Goal: Task Accomplishment & Management: Manage account settings

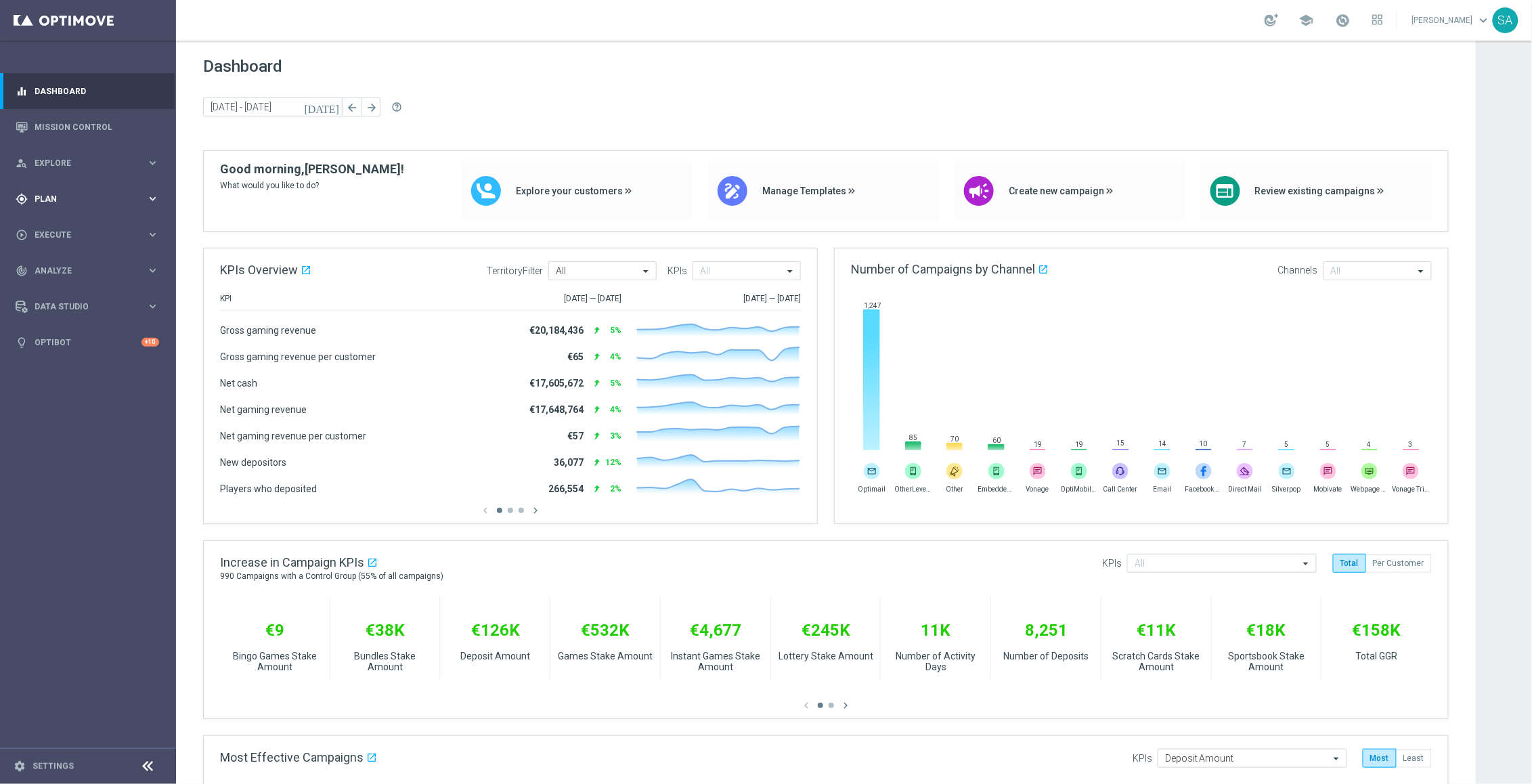
click at [66, 203] on div "gps_fixed Plan" at bounding box center [81, 199] width 130 height 12
click at [72, 227] on link "Target Groups" at bounding box center [87, 227] width 105 height 11
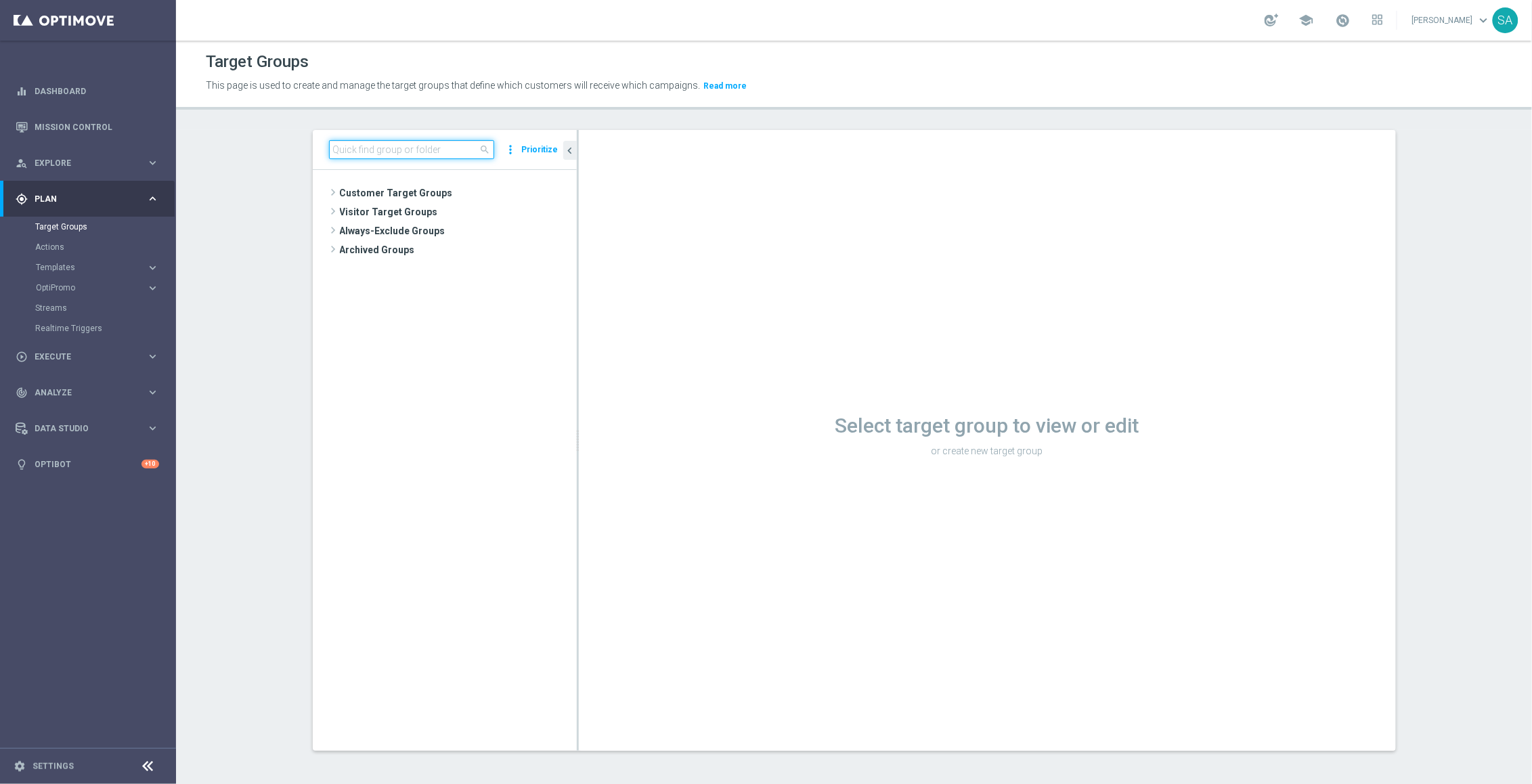
click at [378, 155] on input at bounding box center [412, 149] width 165 height 19
paste input "DE_ALL__SURVEY2025SEP_CHURN_Reminder__ALL_EMA_TAC_MIX"
type input "DE_ALL__SURVEY2025SEP_CHURN_Reminder__ALL_EMA_TAC_MIX"
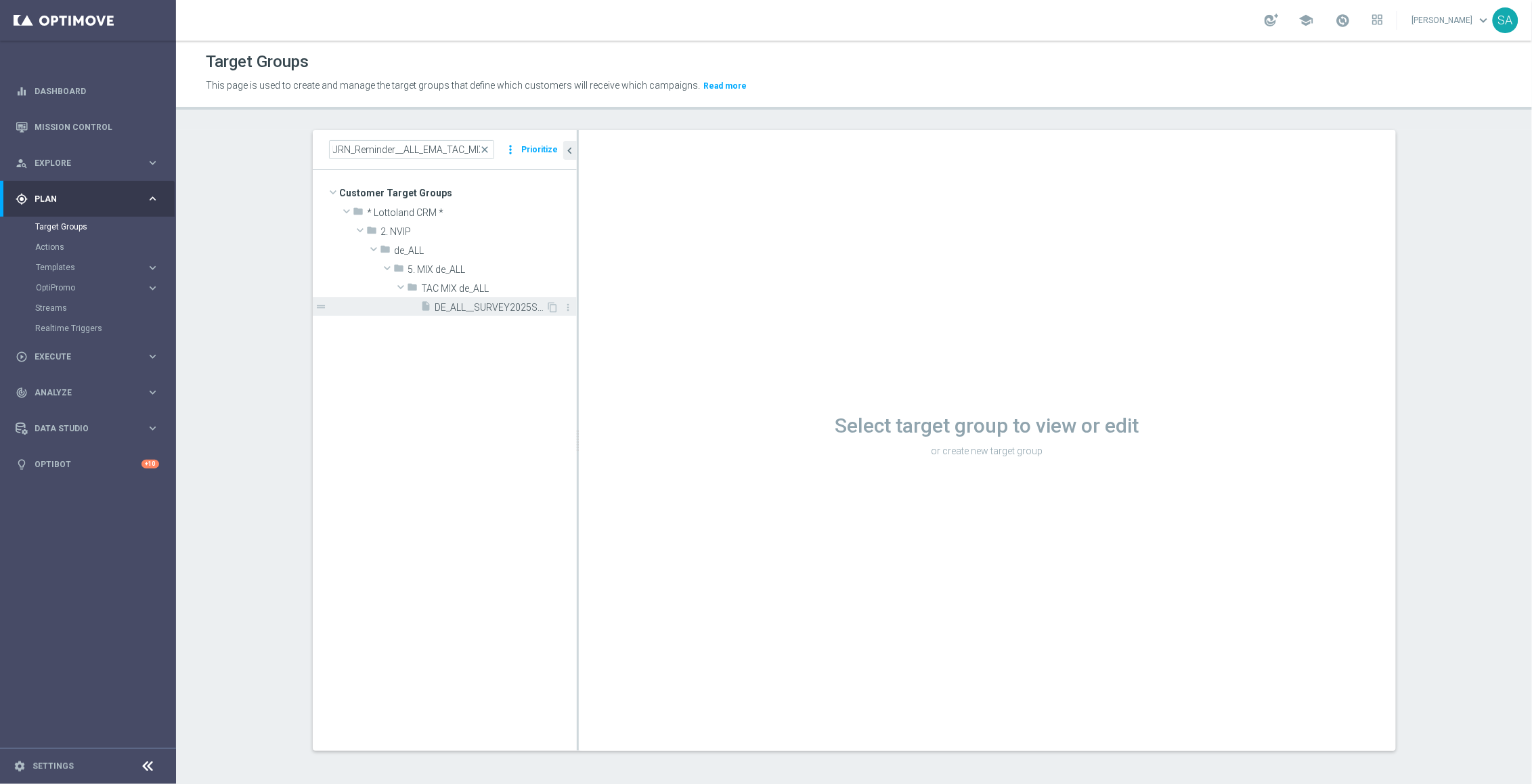
click at [482, 304] on span "DE_ALL__SURVEY2025SEP_CHURN_Reminder__ALL_EMA_TAC_MIX" at bounding box center [491, 307] width 111 height 11
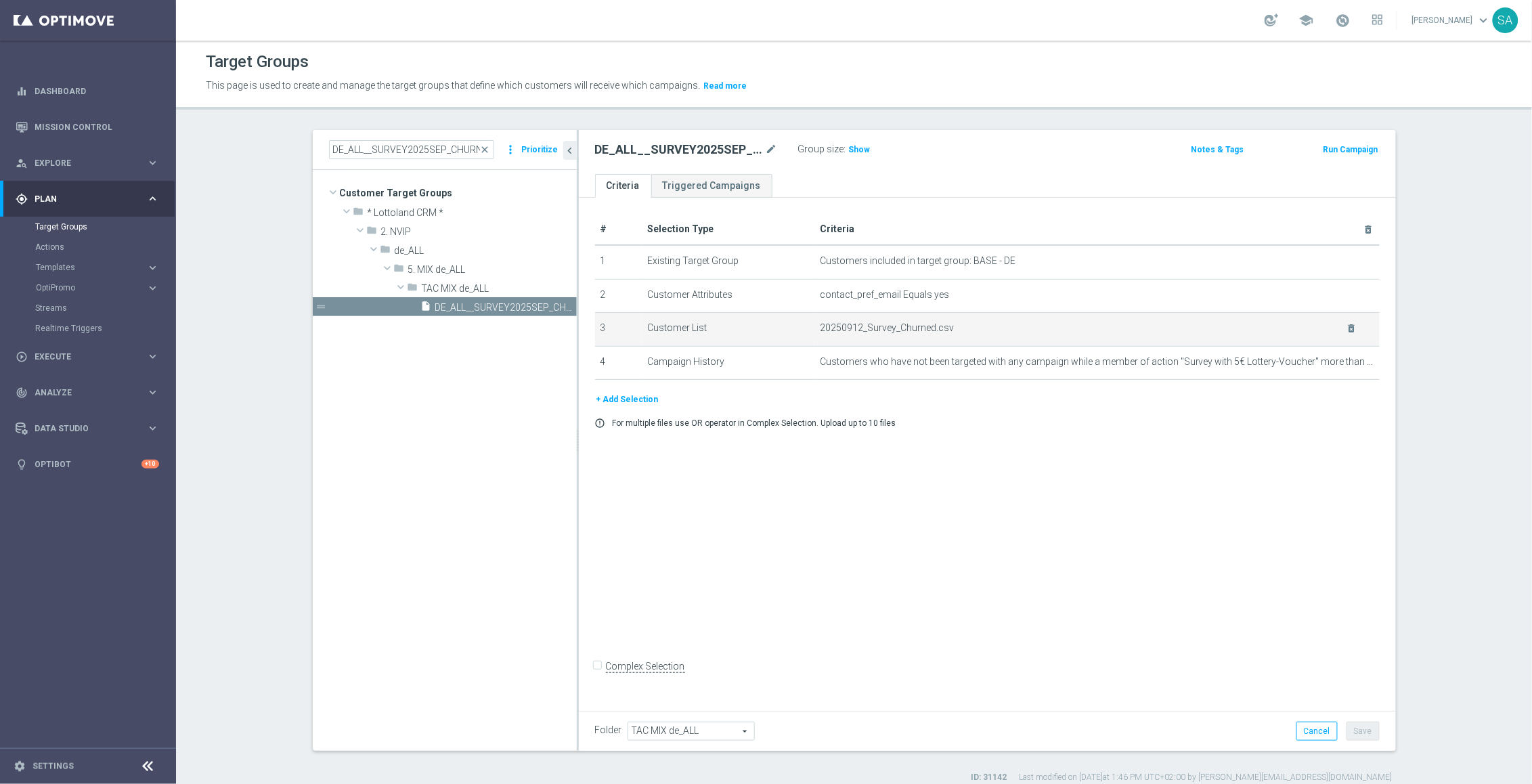
click at [921, 330] on span "20250912_Survey_Churned.csv" at bounding box center [1075, 328] width 510 height 11
click at [864, 146] on span "Show" at bounding box center [859, 149] width 22 height 9
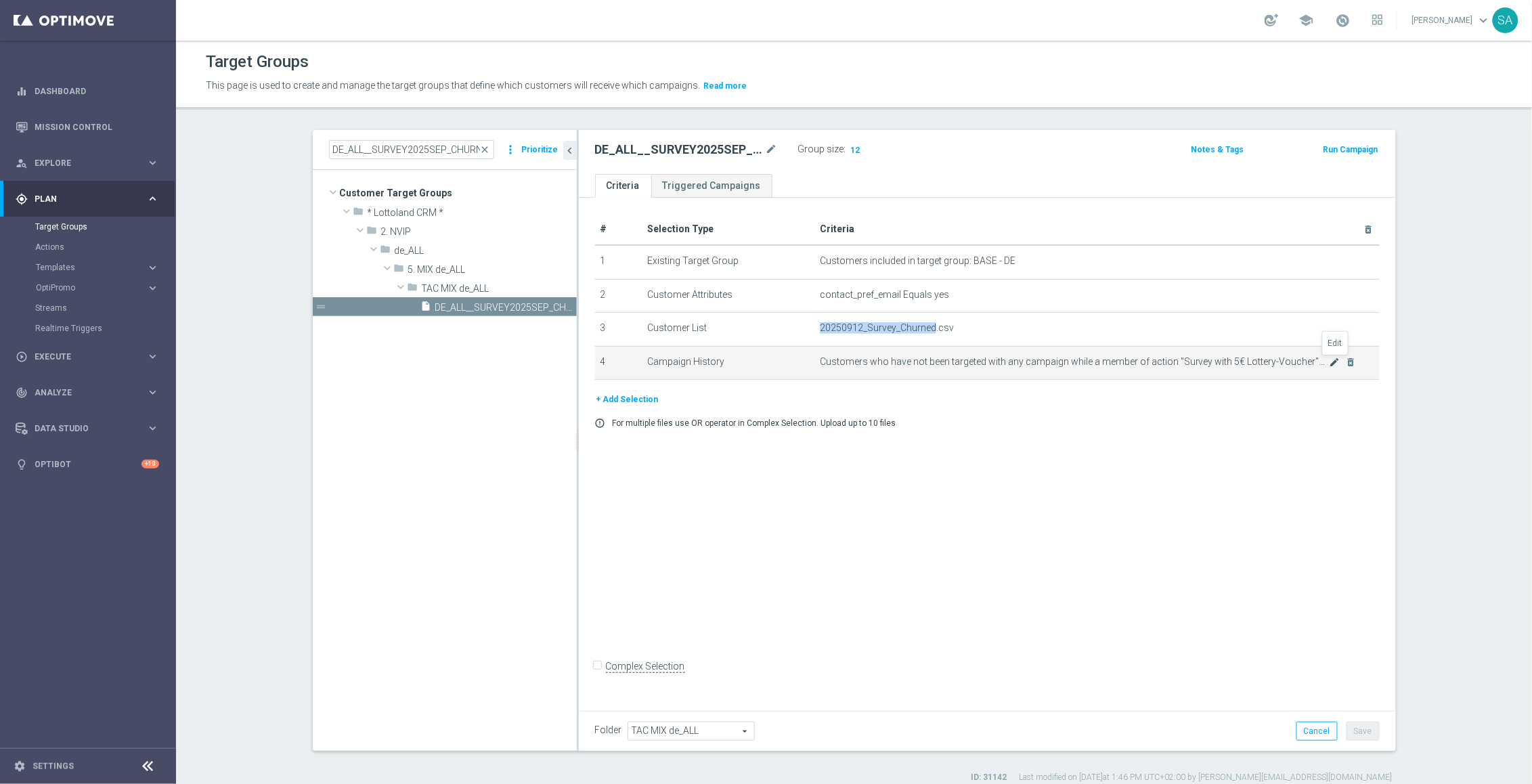
click at [1333, 363] on icon "mode_edit" at bounding box center [1335, 362] width 11 height 11
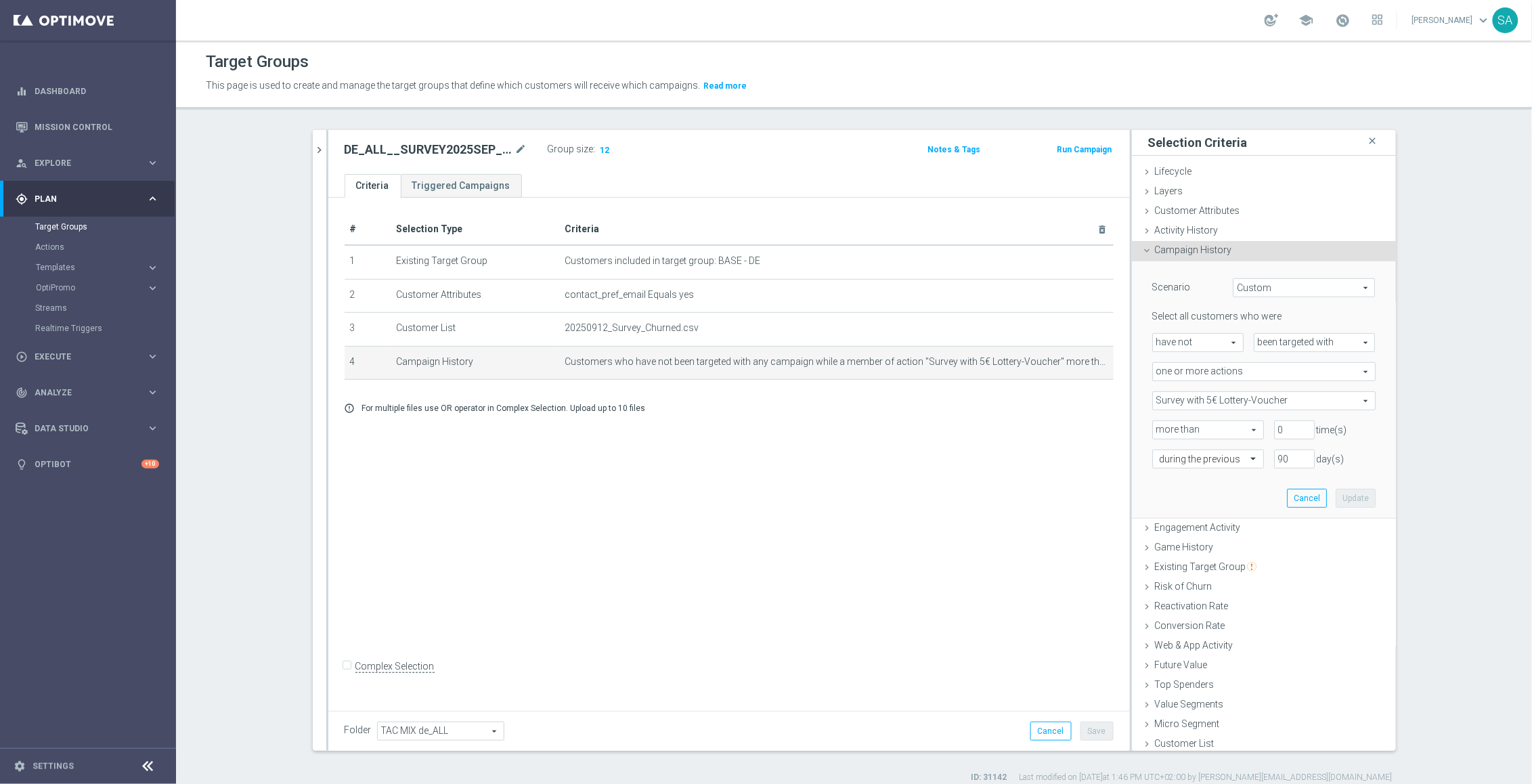
click at [1289, 337] on span "been targeted with" at bounding box center [1314, 342] width 121 height 17
click at [1236, 339] on span "have not" at bounding box center [1198, 342] width 90 height 17
click at [1214, 516] on div "Scenario Custom Custom arrow_drop_down search Select all customers who were hav…" at bounding box center [1264, 390] width 243 height 256
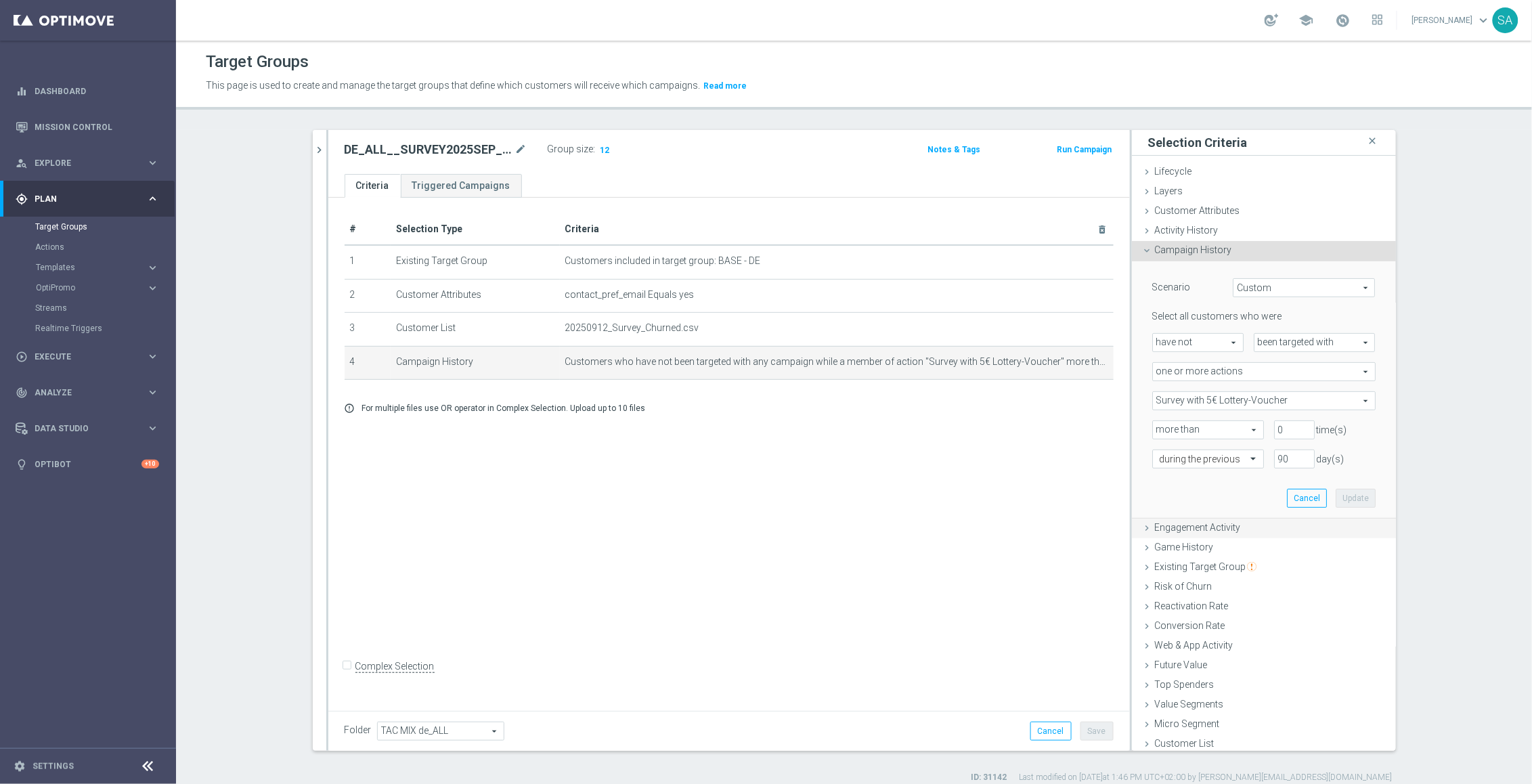
click at [1216, 522] on span "Engagement Activity" at bounding box center [1198, 527] width 86 height 11
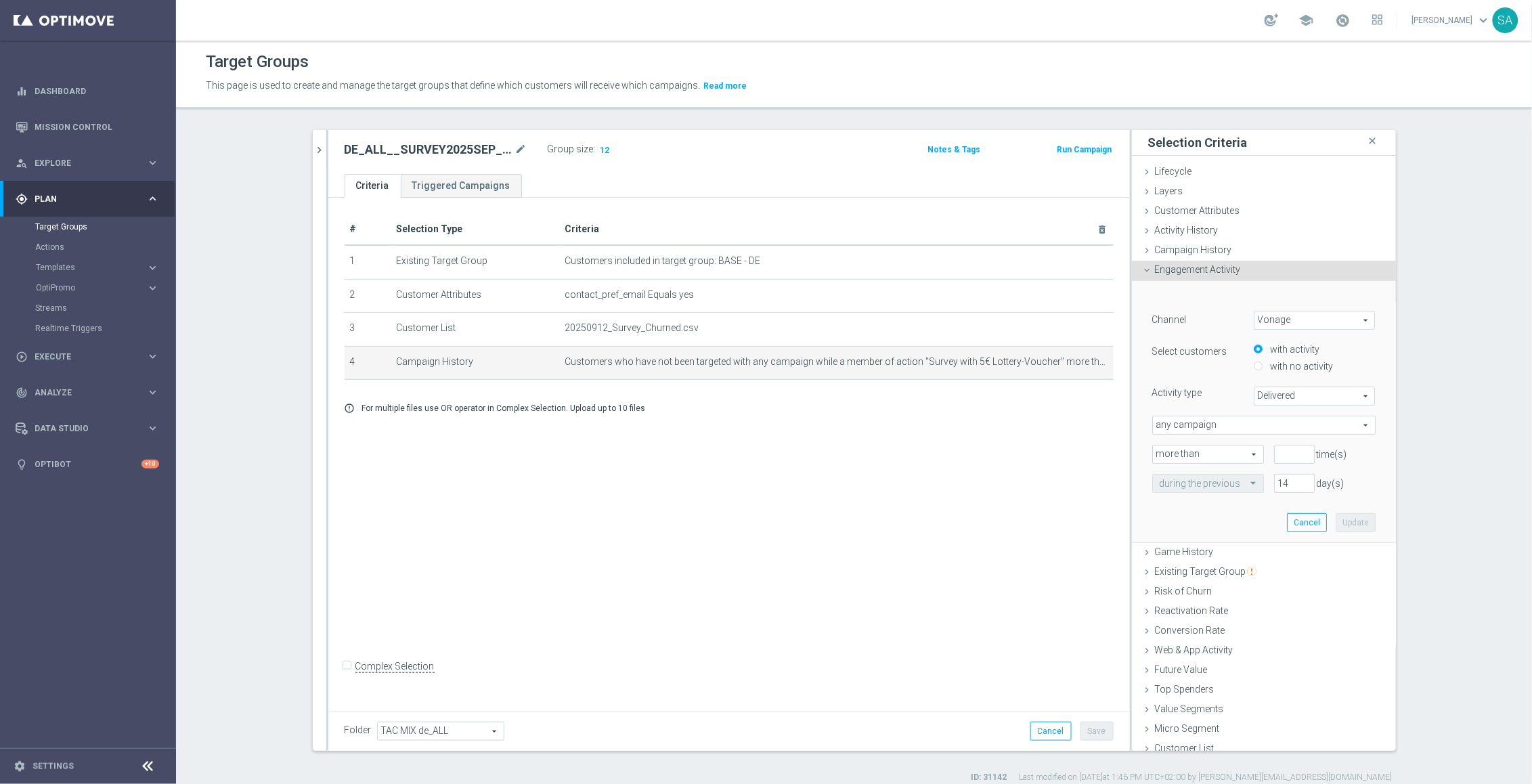
click at [1294, 316] on span "Vonage" at bounding box center [1314, 320] width 121 height 17
click at [1299, 374] on span "Optimail" at bounding box center [1314, 375] width 107 height 11
type input "Optimail"
type input "Bounced"
click at [1304, 367] on label "with no activity" at bounding box center [1300, 366] width 66 height 12
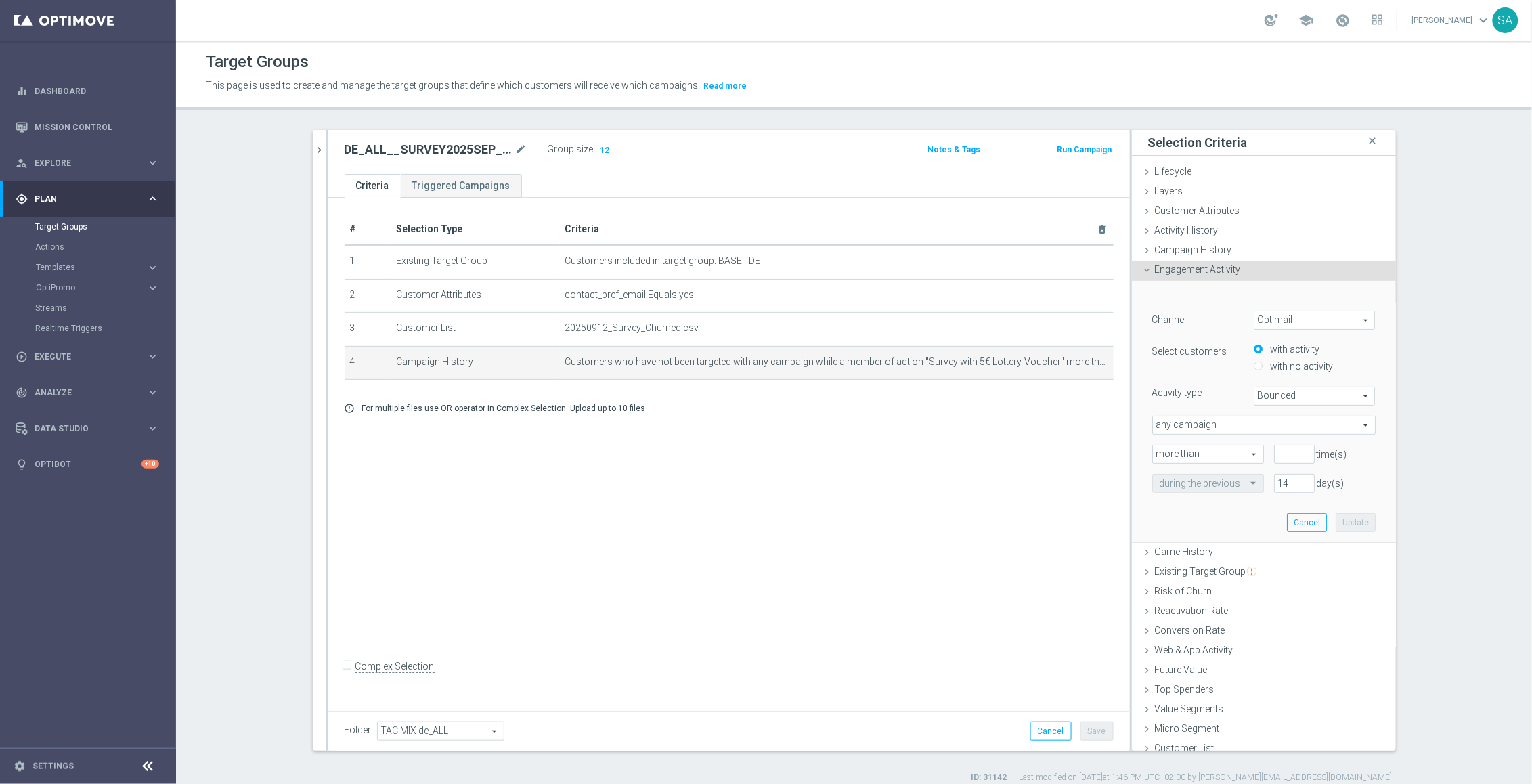
click at [1263, 367] on input "with no activity" at bounding box center [1258, 367] width 9 height 9
radio input "true"
click at [1306, 398] on span "Bounced" at bounding box center [1314, 396] width 121 height 17
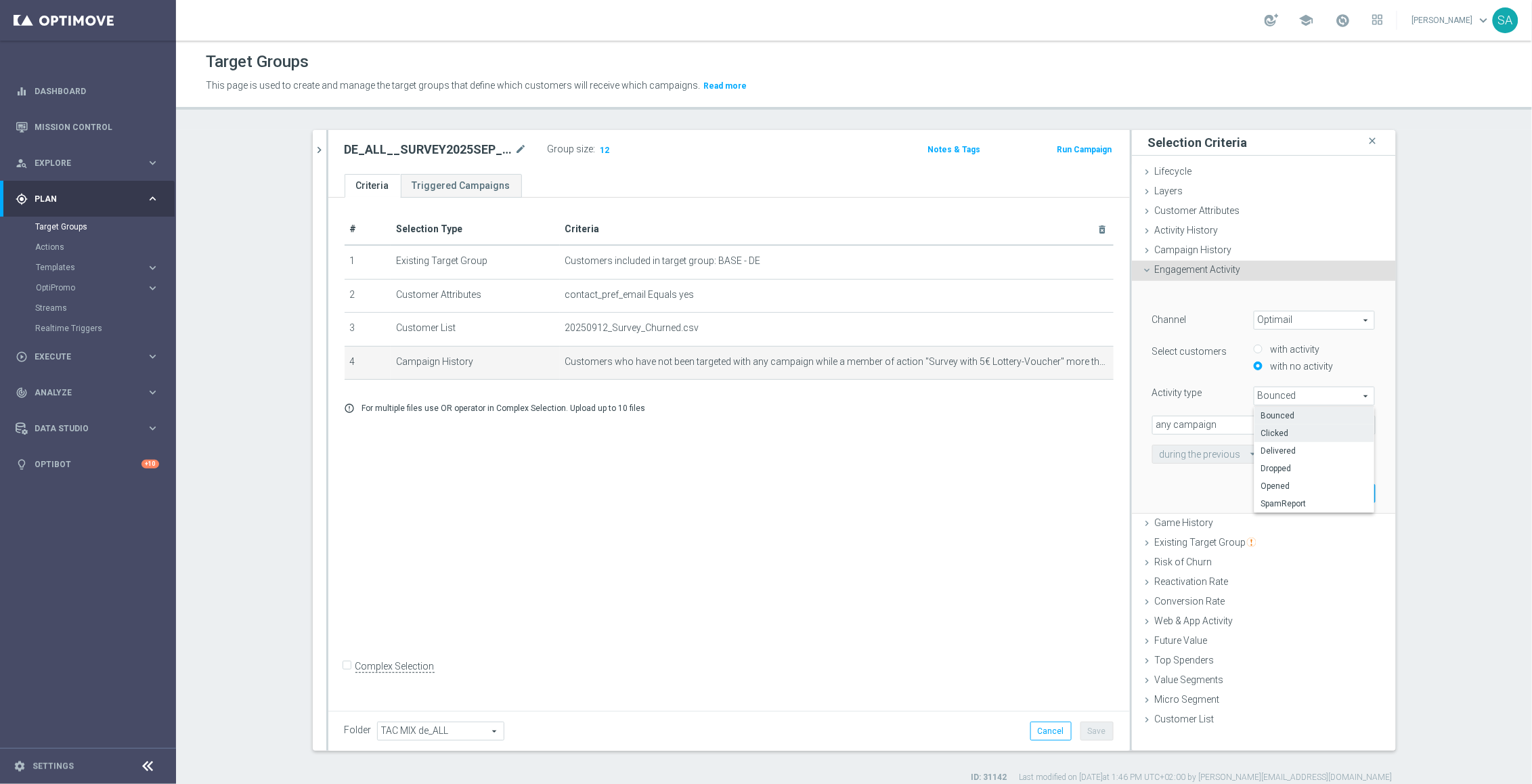
click at [1308, 428] on span "Clicked" at bounding box center [1314, 433] width 107 height 11
type input "Clicked"
click at [1243, 421] on span "any campaign" at bounding box center [1264, 425] width 222 height 17
click at [1248, 458] on span "any campaign while a member of the specified target group(s)" at bounding box center [1264, 463] width 209 height 11
type input "any campaign while a member of the specified target group(s)"
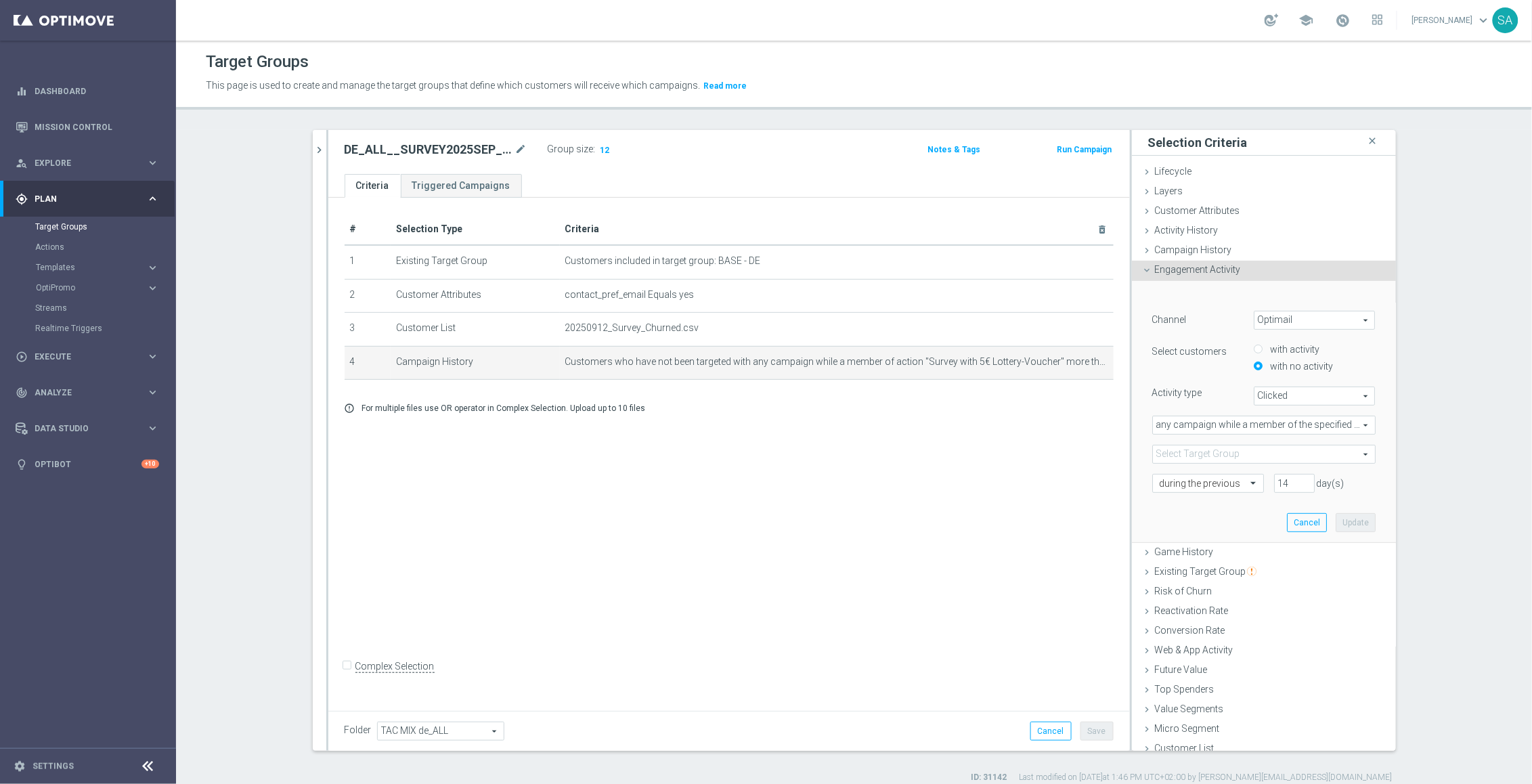
click at [436, 149] on h2 "DE_ALL__SURVEY2025SEP_CHURN_Reminder__ALL_EMA_TAC_MIX" at bounding box center [428, 149] width 168 height 16
copy h2 "DE_ALL__SURVEY2025SEP_CHURN_Reminder__ALL_EMA_TAC_MIX"
click at [1226, 454] on span at bounding box center [1264, 453] width 222 height 17
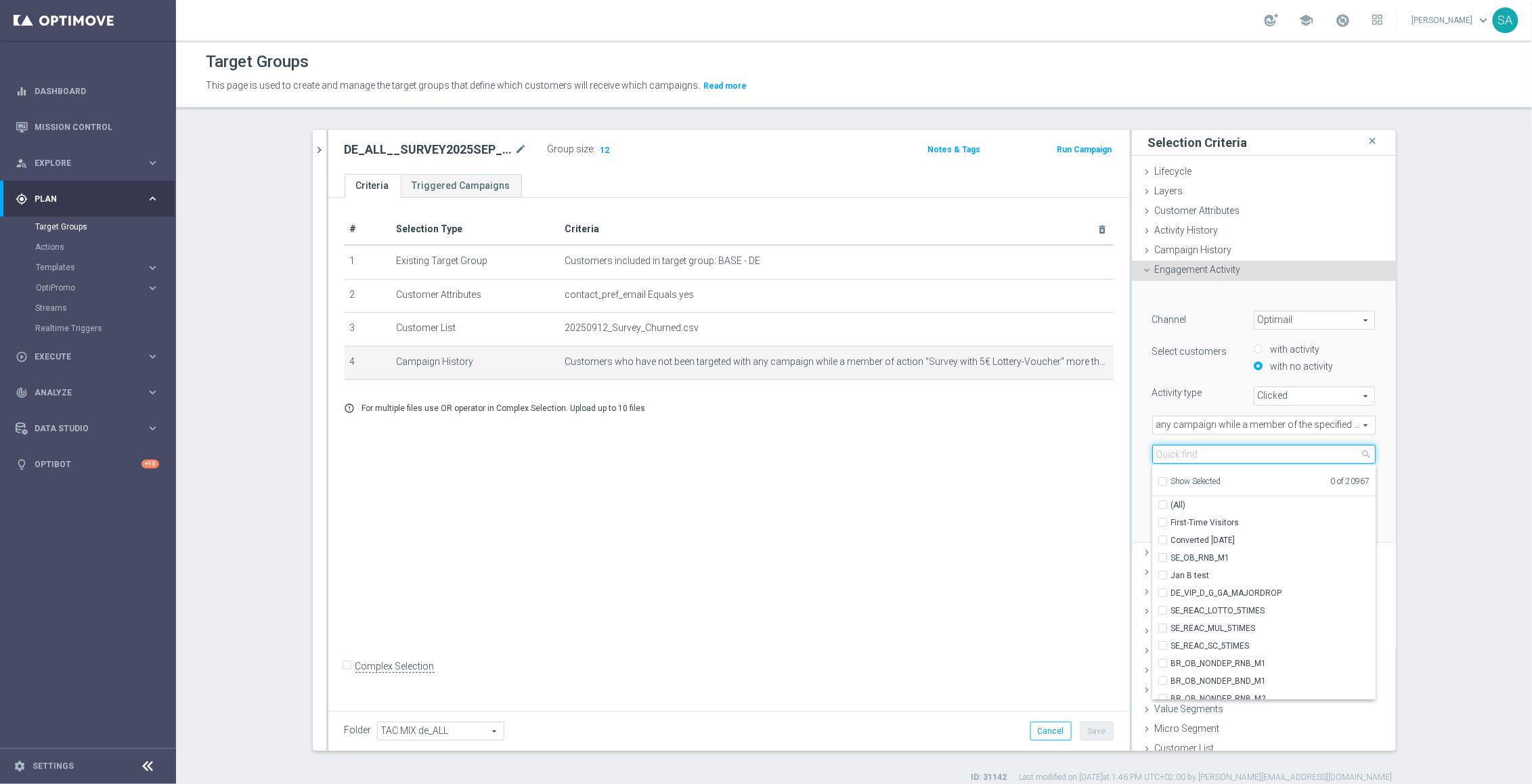
click at [1226, 454] on input "search" at bounding box center [1264, 453] width 224 height 19
paste input "DE_ALL__SURVEY2025SEP_CHURN_Reminder__ALL_EMA_TAC_MIX"
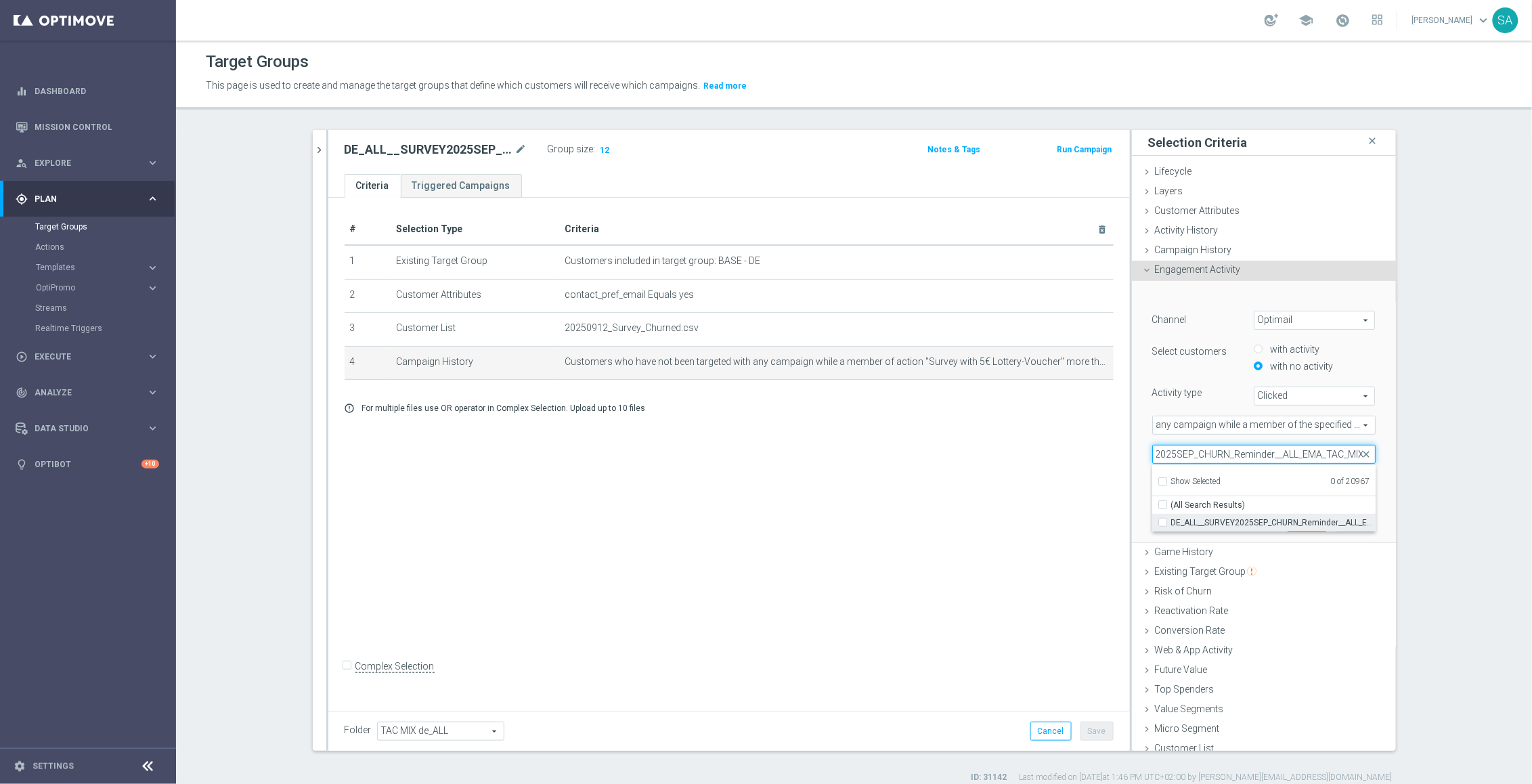
type input "DE_ALL__SURVEY2025SEP_CHURN_Reminder__ALL_EMA_TAC_MIX"
click at [1232, 522] on span "DE_ALL__SURVEY2025SEP_CHURN_Reminder__ALL_EMA_TAC_MIX" at bounding box center [1273, 522] width 205 height 11
click at [1171, 522] on input "DE_ALL__SURVEY2025SEP_CHURN_Reminder__ALL_EMA_TAC_MIX" at bounding box center [1167, 522] width 9 height 9
checkbox input "true"
type input "DE_ALL__SURVEY2025SEP_CHURN_Reminder__ALL_EMA_TAC_MIX"
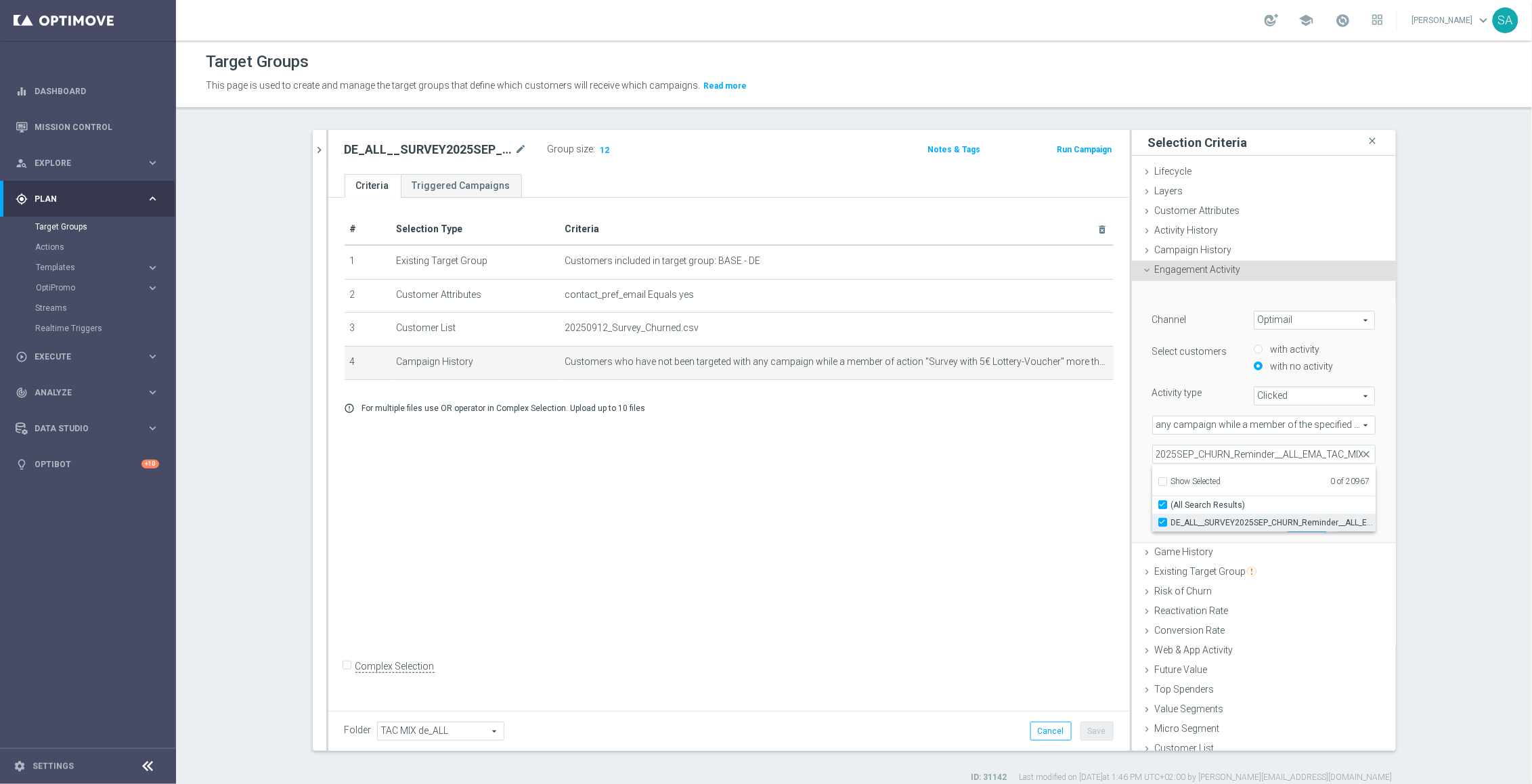
checkbox input "true"
click at [1392, 435] on div "﻿ Channel Optimail Optimail arrow_drop_down search Select customers with activi…" at bounding box center [1264, 412] width 264 height 262
click at [1353, 522] on button "Update" at bounding box center [1355, 522] width 40 height 19
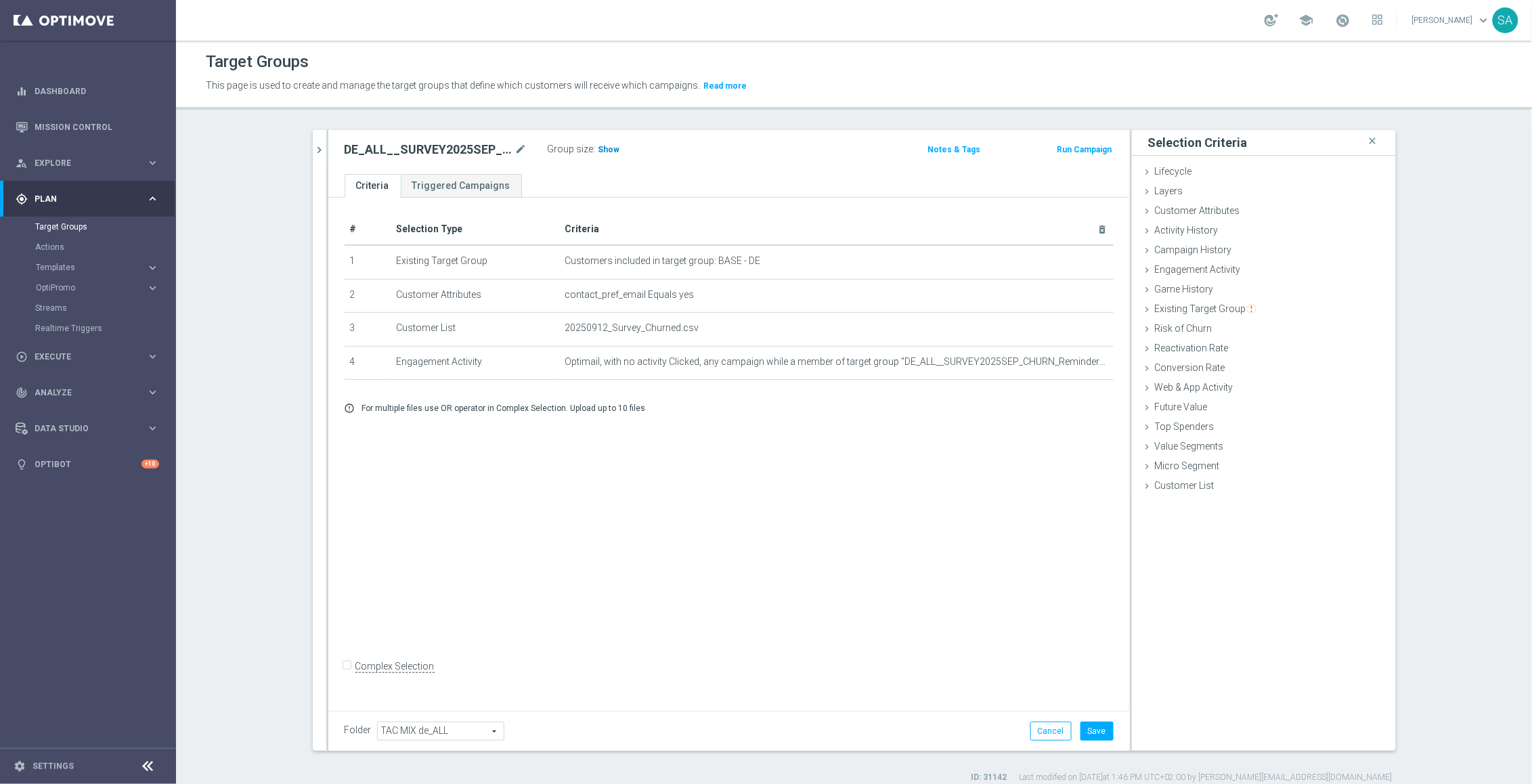
click at [610, 153] on span "Show" at bounding box center [609, 149] width 22 height 9
click at [1105, 726] on button "Save" at bounding box center [1097, 731] width 33 height 19
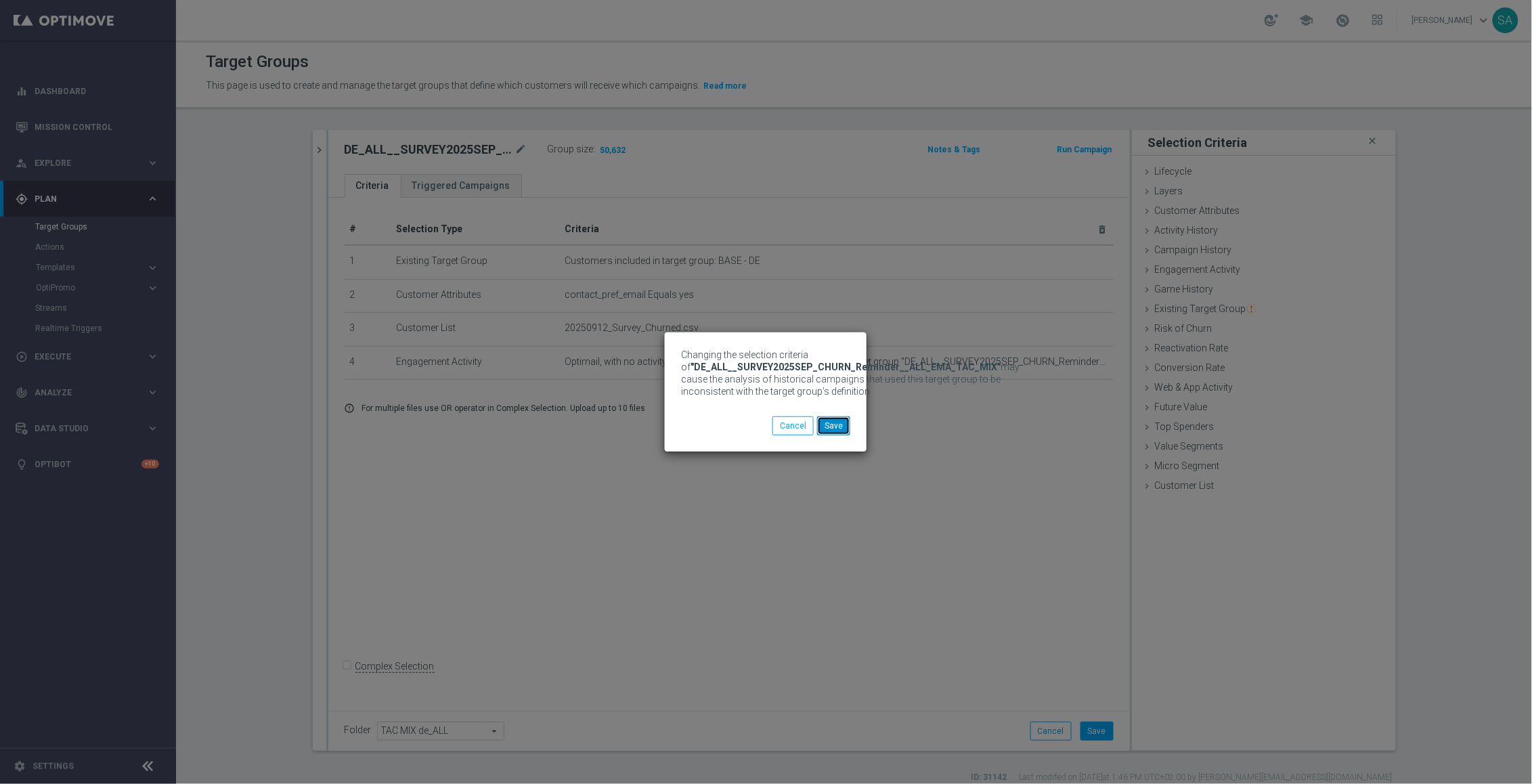
click at [836, 423] on button "Save" at bounding box center [833, 425] width 33 height 19
